Goal: Find specific page/section: Find specific page/section

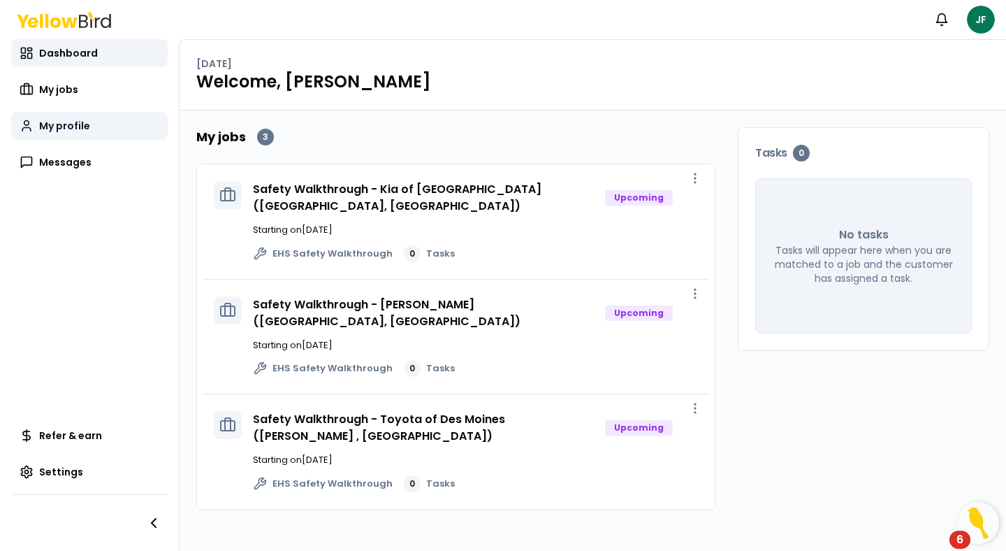
click at [103, 131] on link "My profile" at bounding box center [89, 126] width 157 height 28
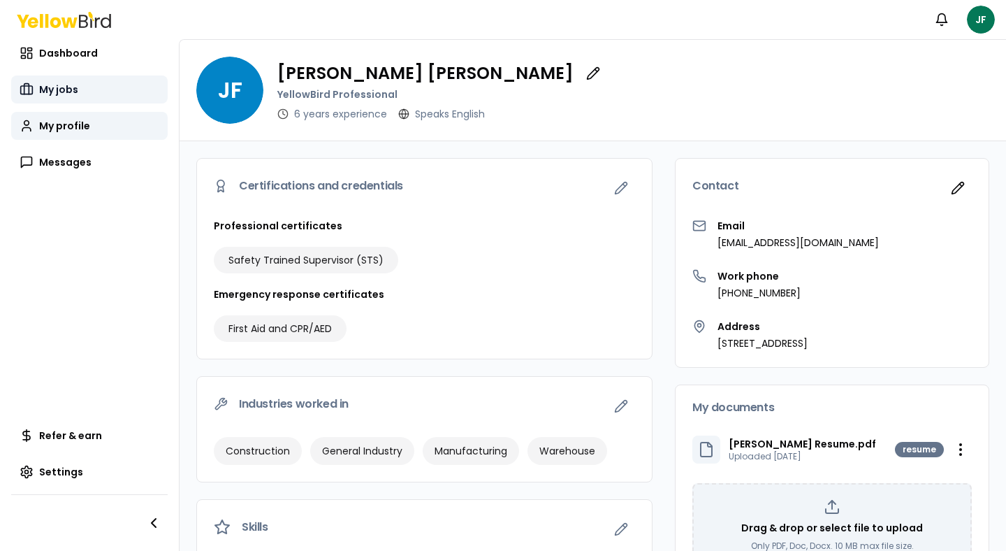
click at [94, 93] on link "My jobs" at bounding box center [89, 89] width 157 height 28
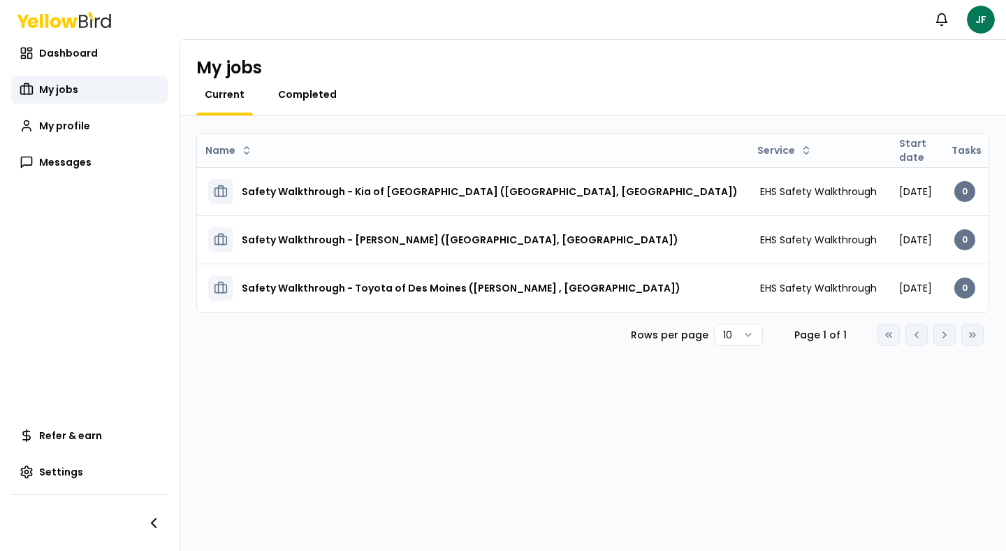
click at [324, 94] on span "Completed" at bounding box center [307, 94] width 59 height 14
